Goal: Check status: Check status

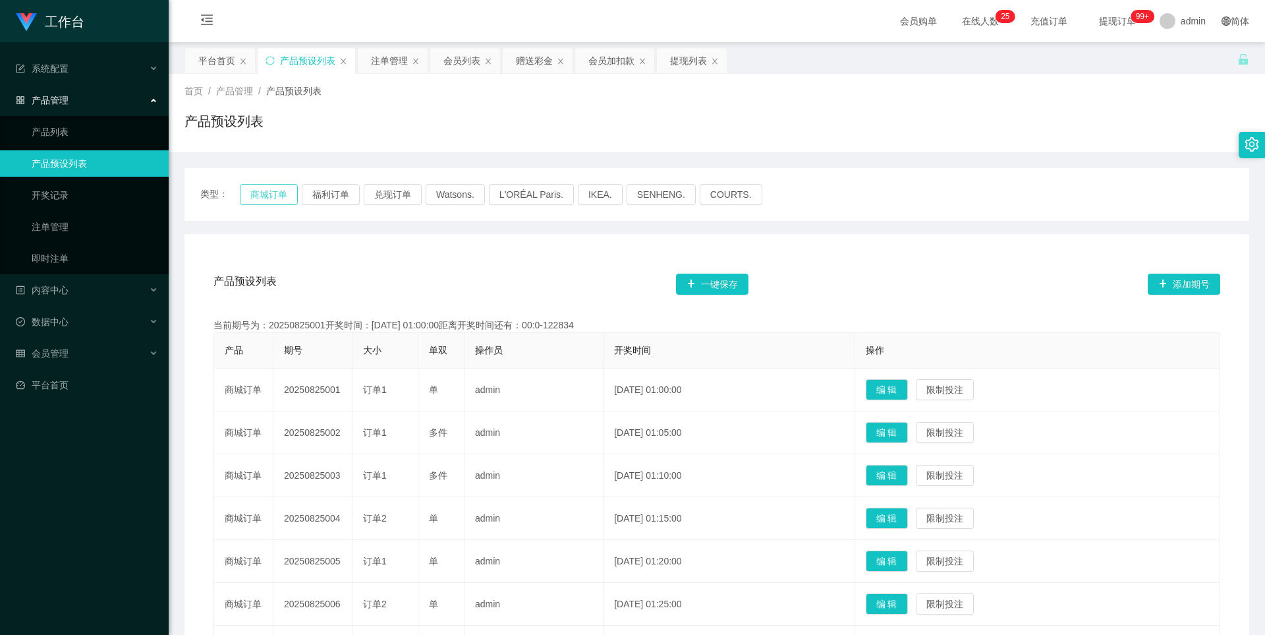
click at [285, 194] on button "商城订单" at bounding box center [269, 194] width 58 height 21
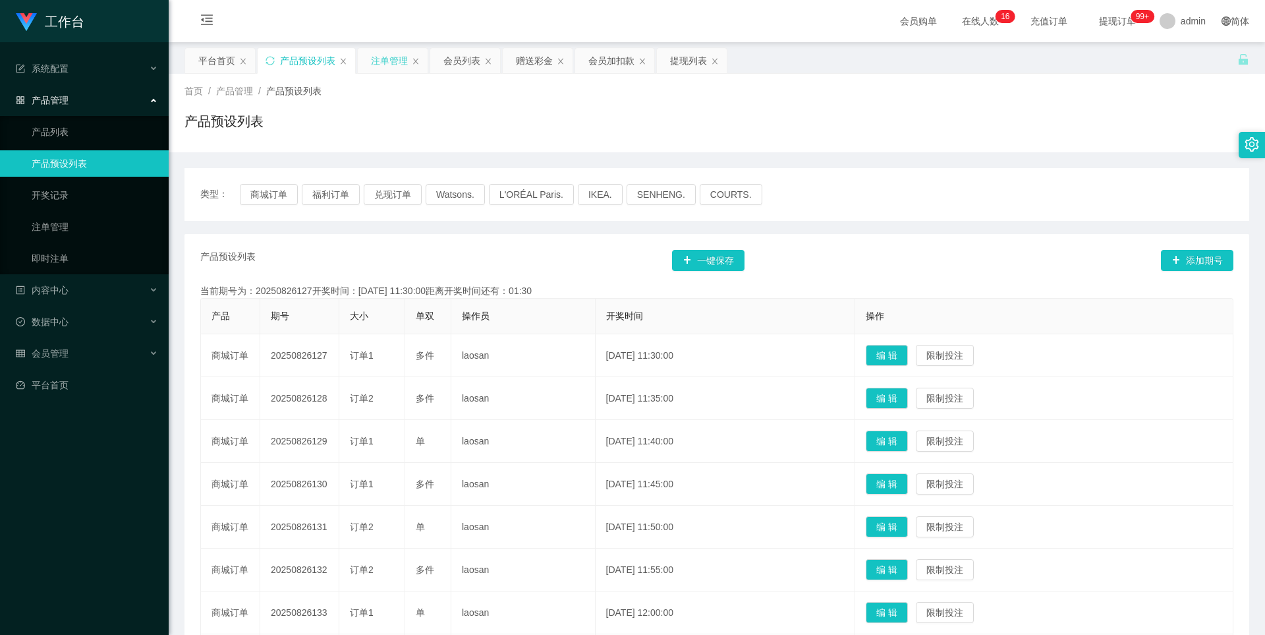
click at [386, 64] on div "注单管理" at bounding box center [389, 60] width 37 height 25
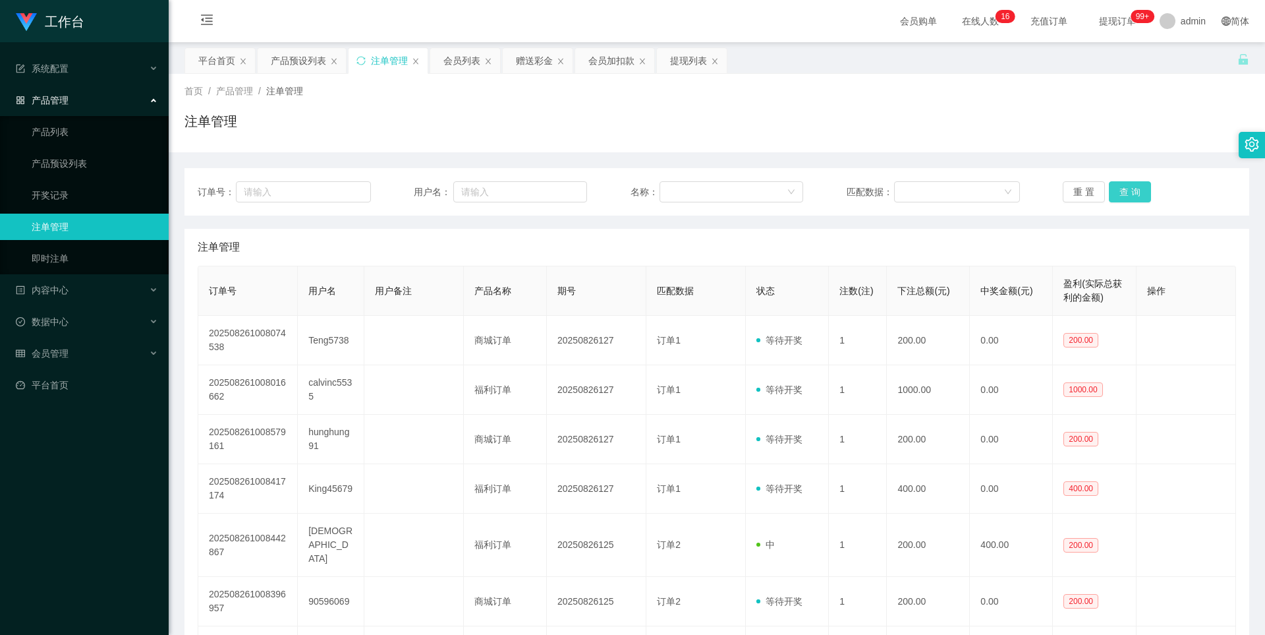
click at [1135, 188] on button "查 询" at bounding box center [1130, 191] width 42 height 21
click at [1140, 190] on button "查 询" at bounding box center [1130, 191] width 42 height 21
click at [1126, 196] on button "查 询" at bounding box center [1130, 191] width 42 height 21
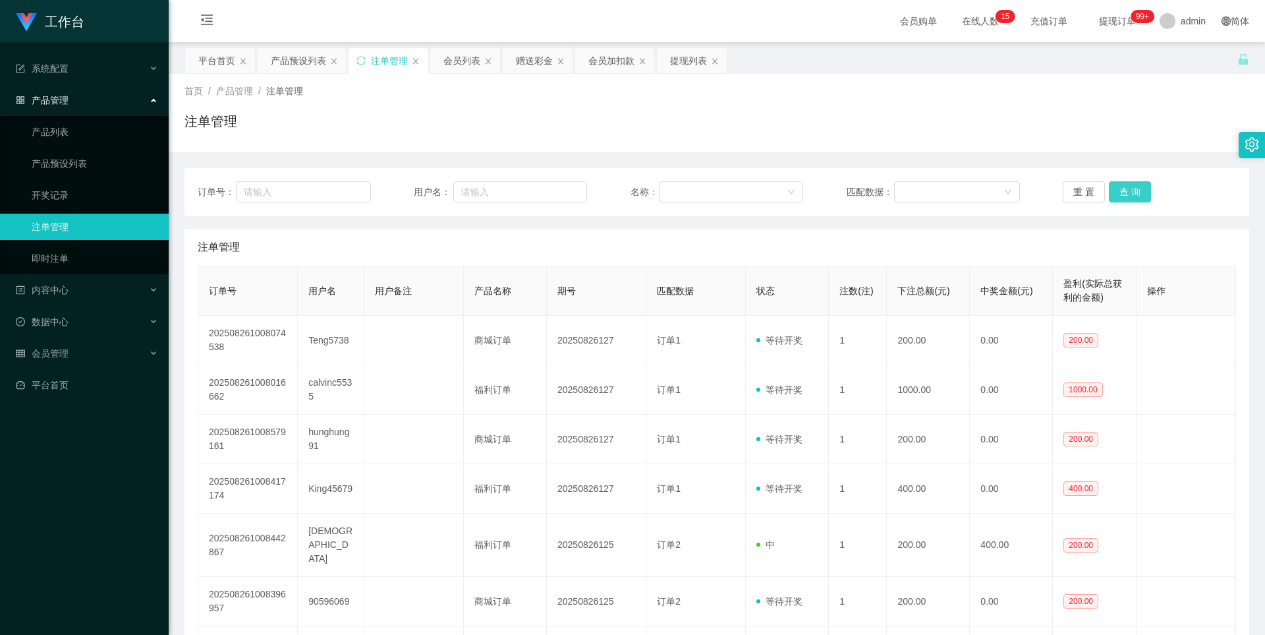
click at [1126, 194] on button "查 询" at bounding box center [1130, 191] width 42 height 21
click at [1121, 196] on button "查 询" at bounding box center [1130, 191] width 42 height 21
click at [1124, 192] on button "查 询" at bounding box center [1130, 191] width 42 height 21
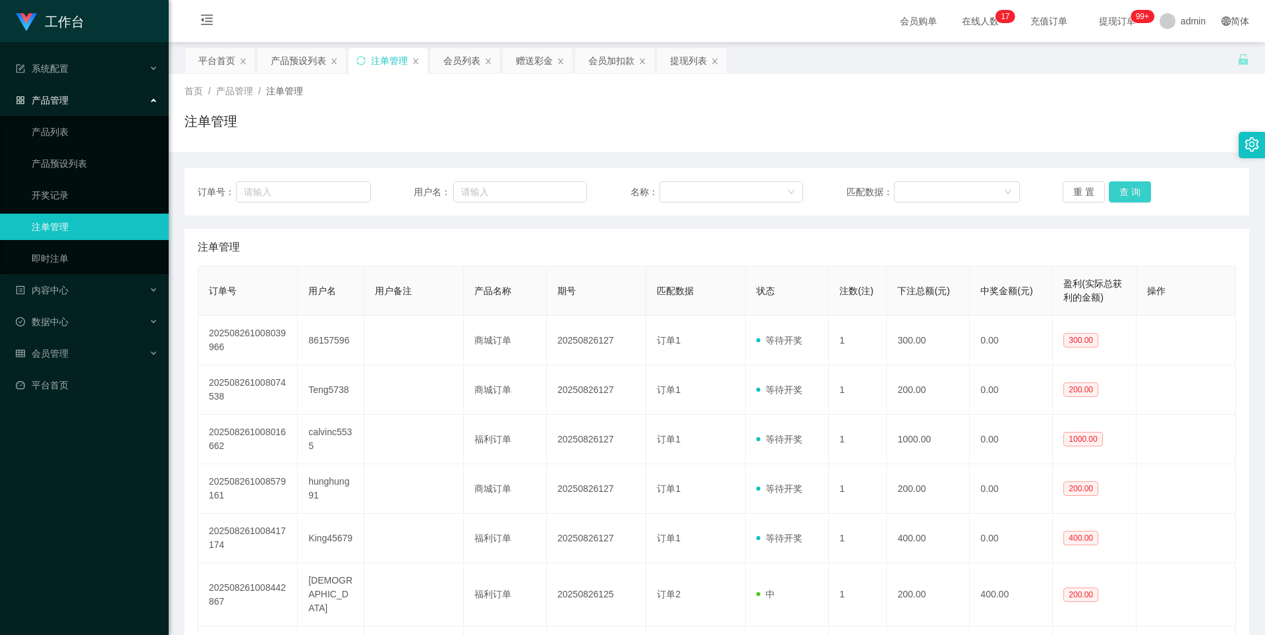
click at [1119, 188] on button "查 询" at bounding box center [1130, 191] width 42 height 21
